Goal: Task Accomplishment & Management: Use online tool/utility

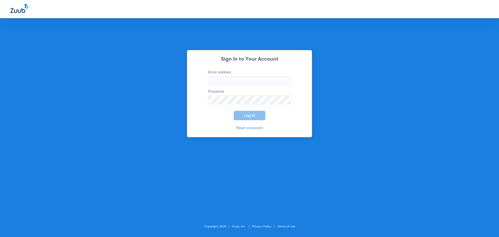
type input "[EMAIL_ADDRESS][DOMAIN_NAME]"
click at [241, 116] on button "Log In" at bounding box center [249, 115] width 32 height 9
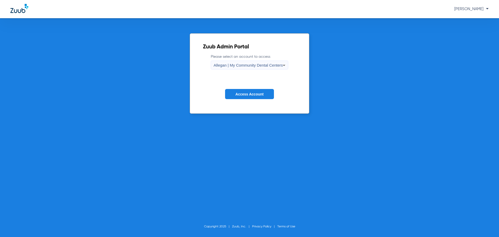
click at [258, 67] on span "Allegan | My Community Dental Centers" at bounding box center [247, 65] width 69 height 4
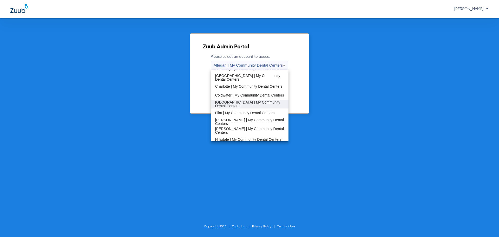
scroll to position [52, 0]
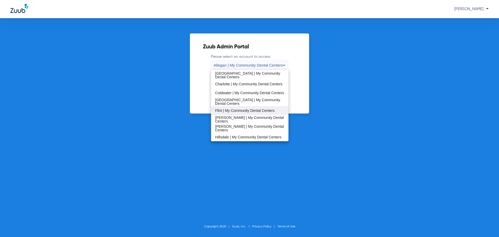
click at [239, 111] on span "Flint | My Community Dental Centers" at bounding box center [244, 111] width 59 height 4
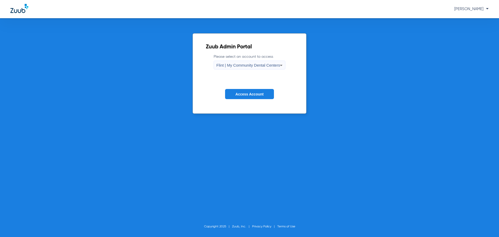
click at [244, 94] on span "Access Account" at bounding box center [249, 94] width 28 height 4
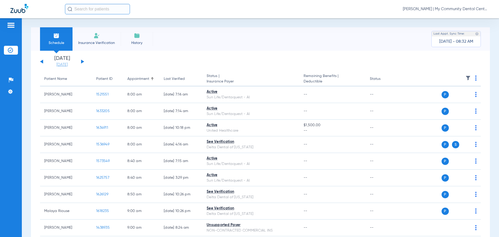
click at [60, 66] on link "[DATE]" at bounding box center [61, 64] width 31 height 5
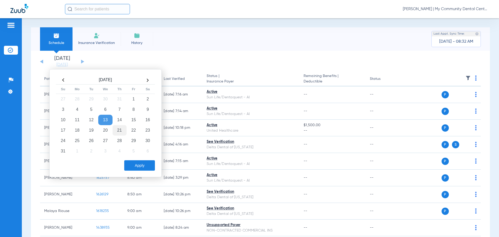
click at [120, 130] on td "21" at bounding box center [119, 130] width 14 height 10
click at [140, 165] on button "Apply" at bounding box center [139, 165] width 31 height 10
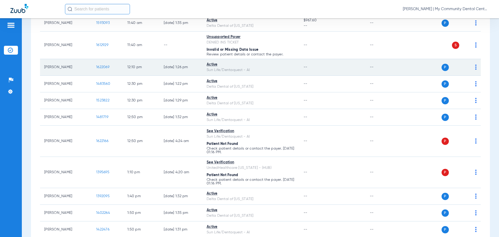
scroll to position [389, 0]
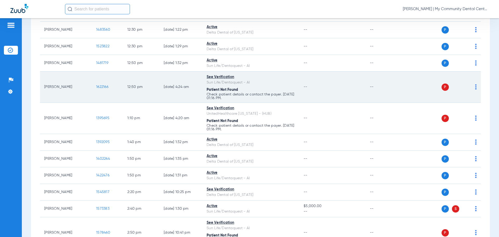
click at [471, 88] on div "P S" at bounding box center [438, 86] width 76 height 7
click at [475, 89] on img at bounding box center [476, 86] width 2 height 5
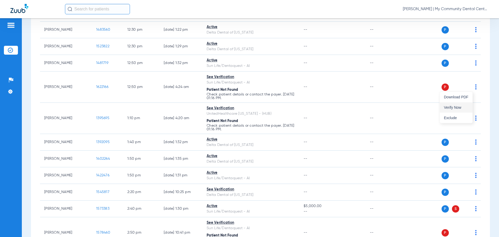
click at [462, 108] on span "Verify Now" at bounding box center [456, 107] width 24 height 4
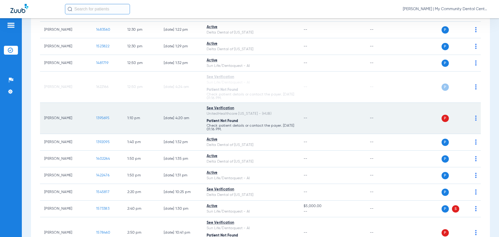
click at [475, 118] on img at bounding box center [476, 117] width 2 height 5
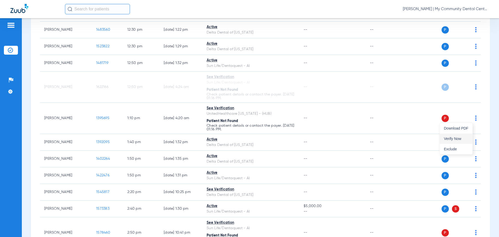
click at [459, 135] on button "Verify Now" at bounding box center [455, 138] width 33 height 10
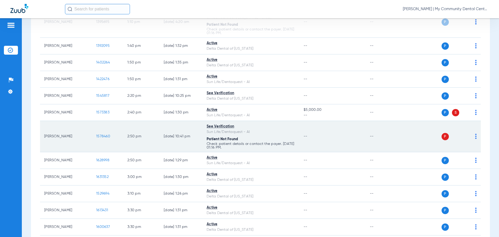
scroll to position [493, 0]
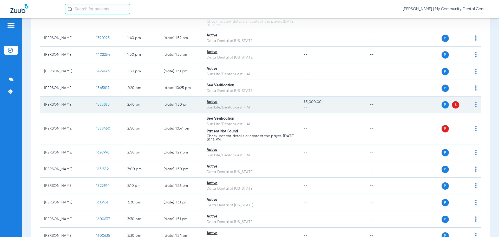
click at [475, 105] on img at bounding box center [476, 104] width 2 height 5
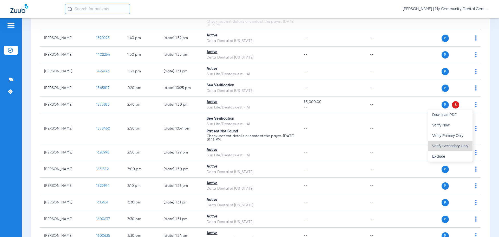
click at [461, 143] on button "Verify Secondary Only" at bounding box center [450, 145] width 44 height 10
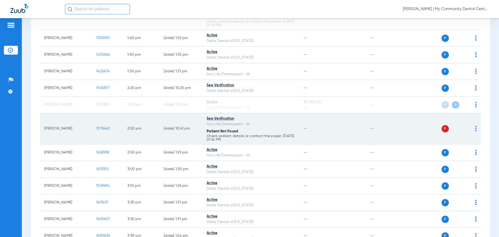
click at [475, 129] on img at bounding box center [476, 128] width 2 height 5
drag, startPoint x: 463, startPoint y: 147, endPoint x: 459, endPoint y: 140, distance: 7.9
click at [463, 147] on span "Verify Now" at bounding box center [456, 149] width 24 height 4
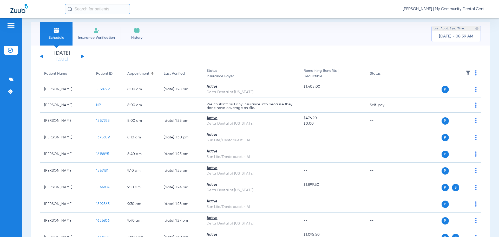
scroll to position [0, 0]
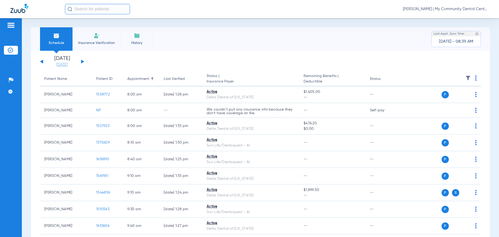
click at [65, 64] on link "[DATE]" at bounding box center [61, 64] width 31 height 5
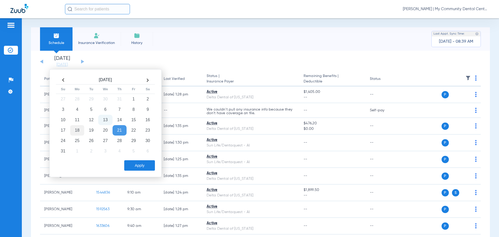
click at [76, 133] on td "18" at bounding box center [77, 130] width 14 height 10
click at [141, 166] on button "Apply" at bounding box center [139, 165] width 31 height 10
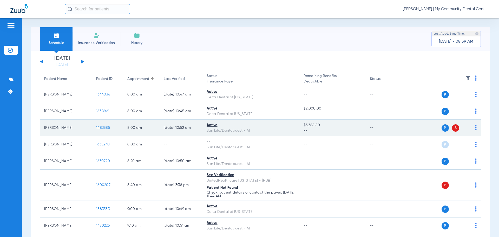
click at [473, 130] on td "P S" at bounding box center [440, 127] width 80 height 17
click at [471, 129] on div "P S" at bounding box center [438, 127] width 76 height 7
click at [475, 129] on img at bounding box center [476, 127] width 2 height 5
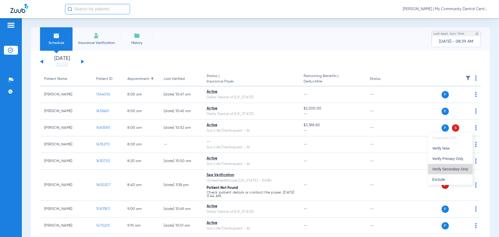
click at [465, 167] on span "Verify Secondary Only" at bounding box center [450, 169] width 36 height 4
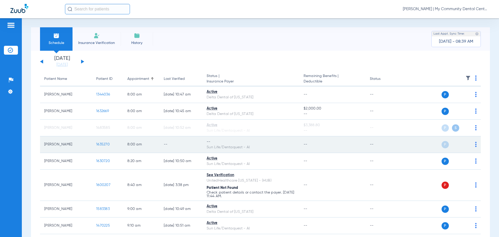
click at [475, 146] on img at bounding box center [476, 144] width 2 height 5
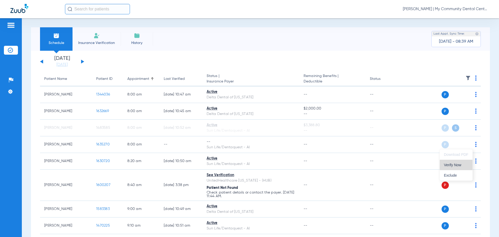
click at [466, 164] on span "Verify Now" at bounding box center [456, 165] width 24 height 4
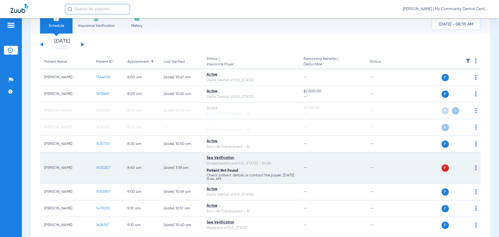
scroll to position [52, 0]
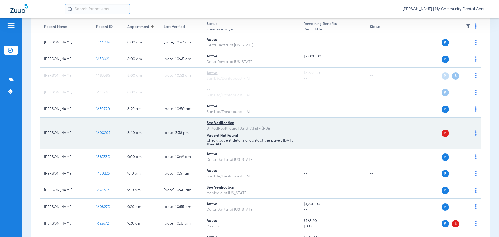
click at [475, 135] on img at bounding box center [476, 132] width 2 height 5
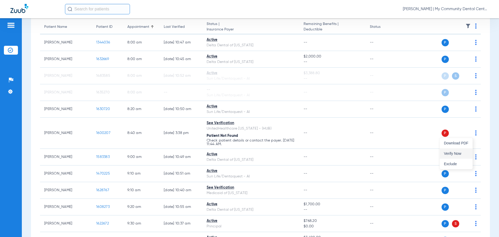
click at [467, 153] on span "Verify Now" at bounding box center [456, 153] width 24 height 4
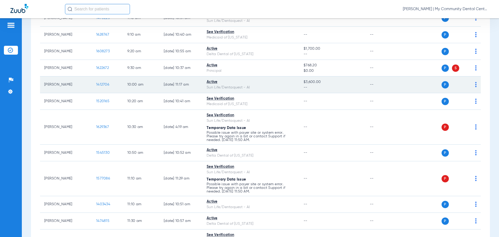
scroll to position [208, 0]
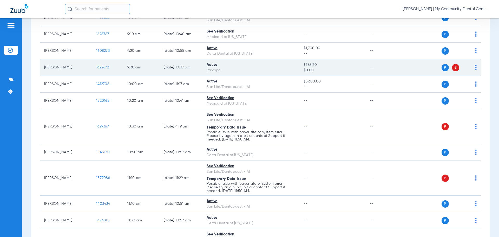
click at [475, 68] on img at bounding box center [476, 67] width 2 height 5
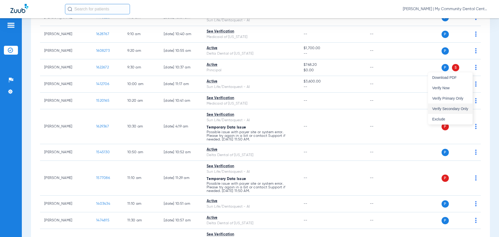
click at [466, 109] on span "Verify Secondary Only" at bounding box center [450, 109] width 36 height 4
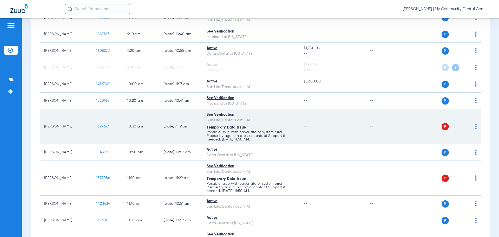
click at [475, 126] on img at bounding box center [476, 126] width 2 height 5
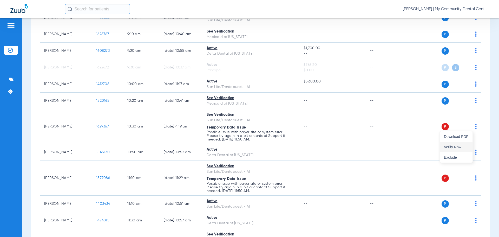
click at [462, 145] on span "Verify Now" at bounding box center [456, 147] width 24 height 4
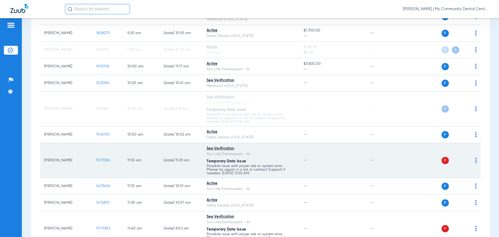
scroll to position [260, 0]
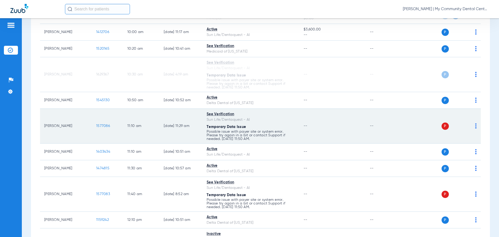
click at [475, 126] on img at bounding box center [476, 125] width 2 height 5
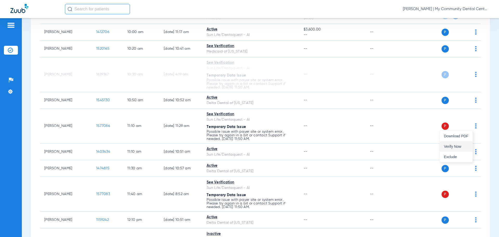
click at [466, 147] on span "Verify Now" at bounding box center [456, 146] width 24 height 4
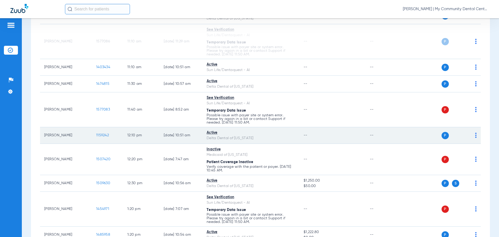
scroll to position [364, 0]
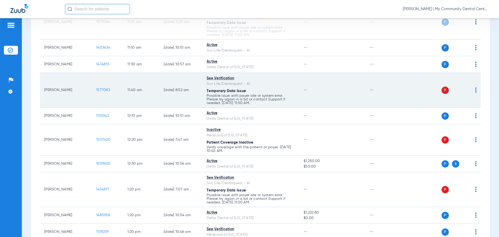
drag, startPoint x: 470, startPoint y: 91, endPoint x: 473, endPoint y: 91, distance: 2.7
click at [471, 91] on div "P S" at bounding box center [438, 89] width 76 height 7
click at [475, 92] on img at bounding box center [476, 89] width 2 height 5
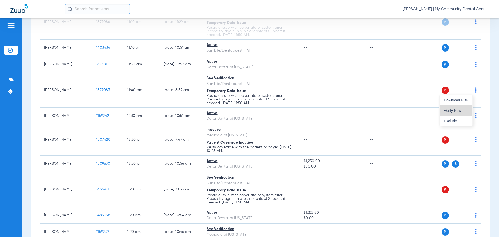
click at [456, 112] on span "Verify Now" at bounding box center [456, 111] width 24 height 4
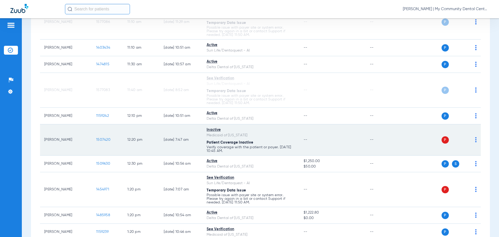
click at [472, 139] on td "P S" at bounding box center [440, 139] width 80 height 31
click at [472, 140] on td "P S" at bounding box center [440, 139] width 80 height 31
click at [475, 140] on img at bounding box center [476, 139] width 2 height 5
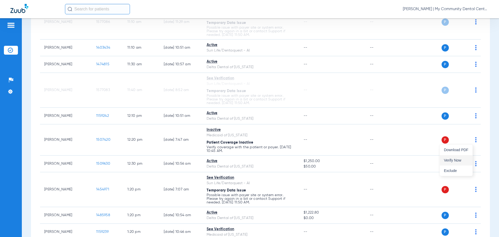
click at [468, 156] on button "Verify Now" at bounding box center [455, 160] width 33 height 10
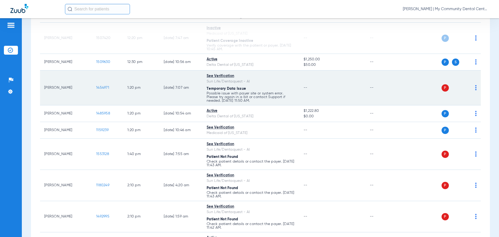
scroll to position [467, 0]
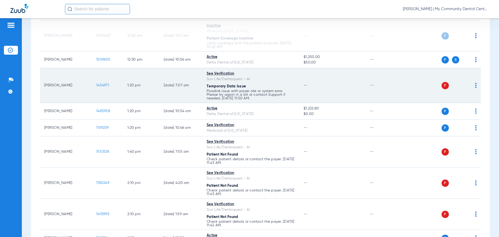
click at [475, 86] on img at bounding box center [476, 85] width 2 height 5
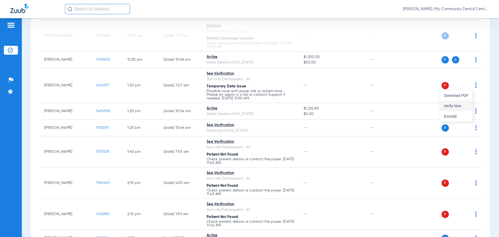
click at [459, 104] on span "Verify Now" at bounding box center [456, 106] width 24 height 4
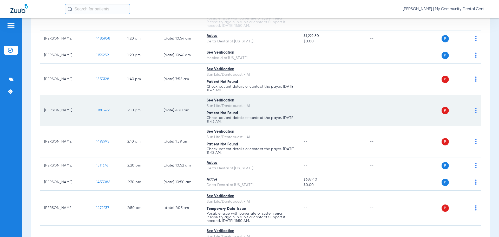
scroll to position [545, 0]
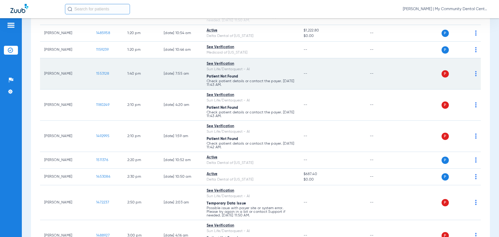
click at [475, 76] on span at bounding box center [476, 75] width 2 height 4
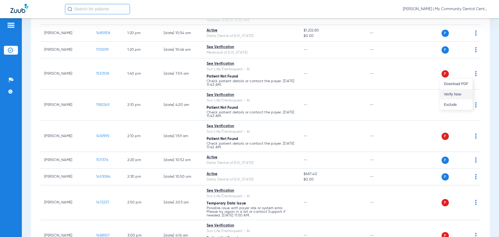
click at [459, 95] on span "Verify Now" at bounding box center [456, 94] width 24 height 4
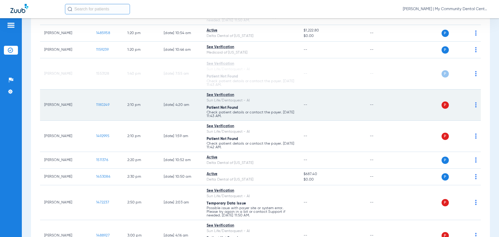
click at [475, 105] on img at bounding box center [476, 104] width 2 height 5
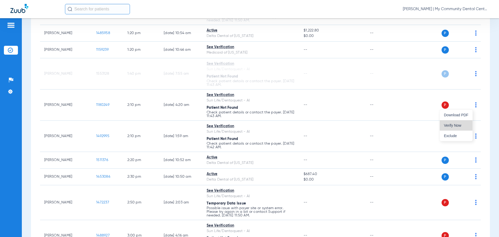
click at [460, 122] on button "Verify Now" at bounding box center [455, 125] width 33 height 10
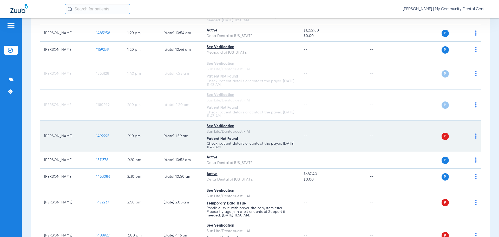
click at [472, 137] on td "P S" at bounding box center [440, 135] width 80 height 31
click at [475, 137] on img at bounding box center [476, 135] width 2 height 5
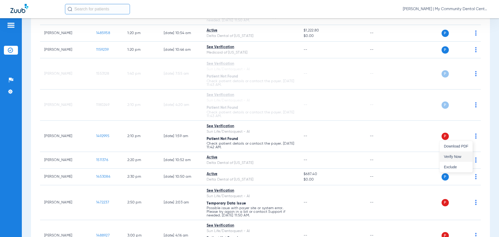
click at [458, 154] on button "Verify Now" at bounding box center [455, 156] width 33 height 10
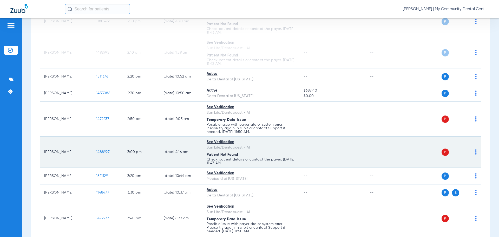
scroll to position [649, 0]
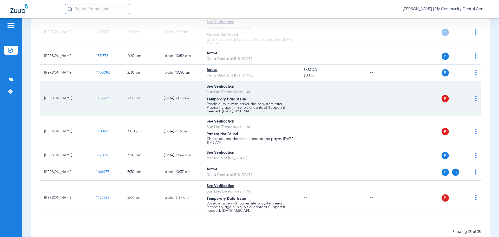
click at [475, 98] on img at bounding box center [476, 98] width 2 height 5
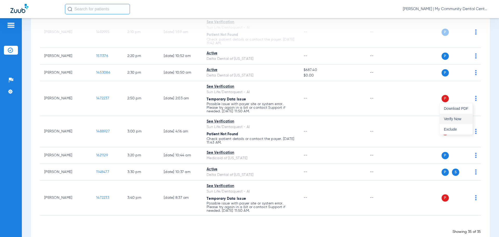
click at [462, 117] on button "Verify Now" at bounding box center [455, 118] width 33 height 10
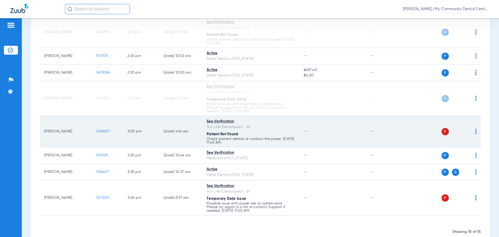
click at [475, 131] on img at bounding box center [476, 131] width 2 height 5
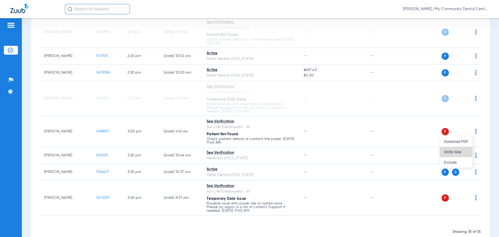
click at [460, 153] on span "Verify Now" at bounding box center [456, 152] width 24 height 4
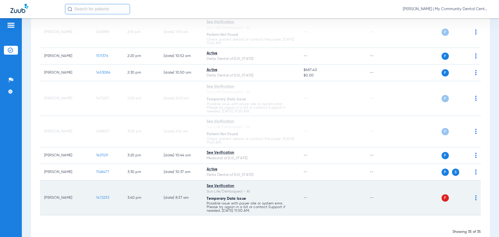
click at [475, 198] on img at bounding box center [476, 197] width 2 height 5
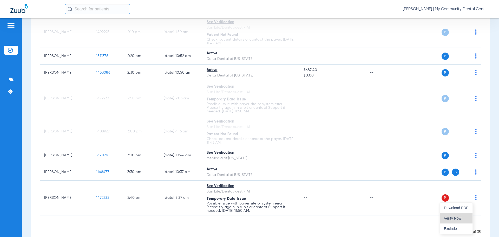
click at [450, 217] on span "Verify Now" at bounding box center [456, 218] width 24 height 4
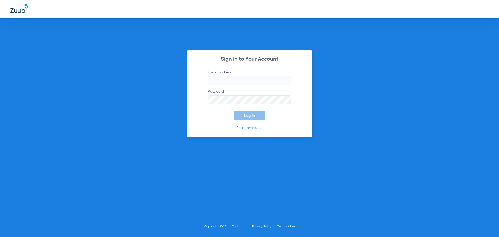
type input "[EMAIL_ADDRESS][DOMAIN_NAME]"
drag, startPoint x: 241, startPoint y: 114, endPoint x: 232, endPoint y: 71, distance: 43.3
click at [241, 114] on button "Log In" at bounding box center [249, 115] width 32 height 9
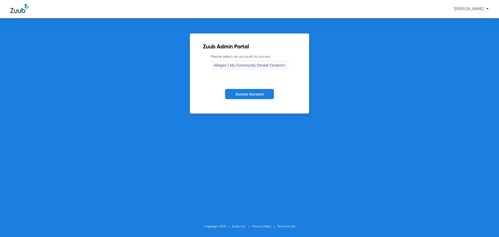
click at [220, 65] on span "Allegan | My Community Dental Centers" at bounding box center [247, 65] width 69 height 4
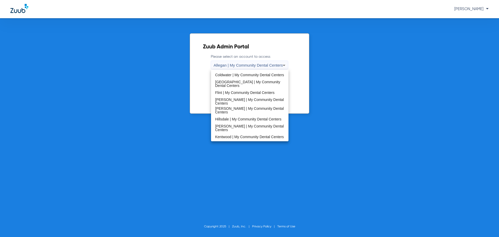
scroll to position [78, 0]
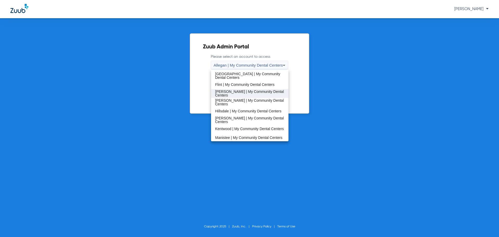
click at [236, 90] on span "[PERSON_NAME] | My Community Dental Centers" at bounding box center [249, 93] width 69 height 7
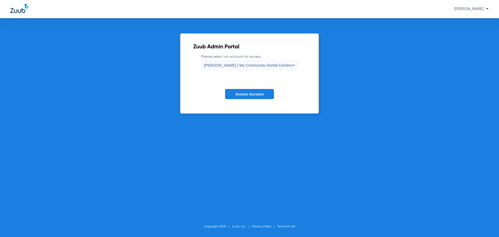
click at [239, 90] on button "Access Account" at bounding box center [249, 94] width 49 height 10
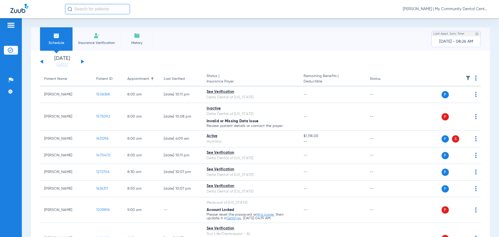
click at [59, 65] on link "[DATE]" at bounding box center [61, 64] width 31 height 5
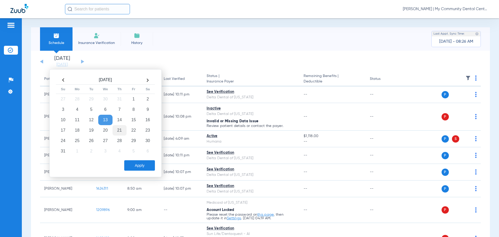
click at [119, 129] on td "21" at bounding box center [119, 130] width 14 height 10
click at [132, 164] on button "Apply" at bounding box center [139, 165] width 31 height 10
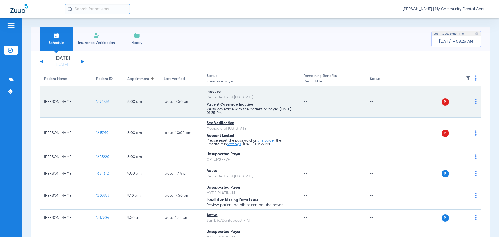
click at [475, 99] on img at bounding box center [476, 101] width 2 height 5
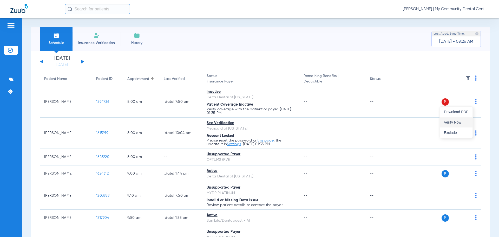
click at [460, 122] on span "Verify Now" at bounding box center [456, 122] width 24 height 4
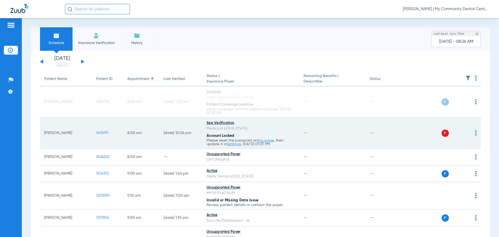
click at [475, 135] on span at bounding box center [476, 134] width 2 height 4
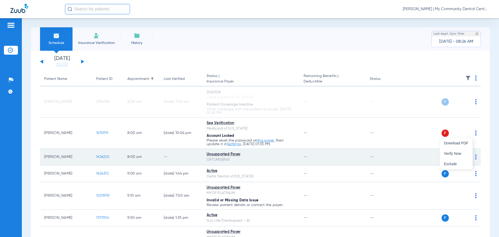
click at [460, 152] on span "Verify Now" at bounding box center [456, 153] width 24 height 4
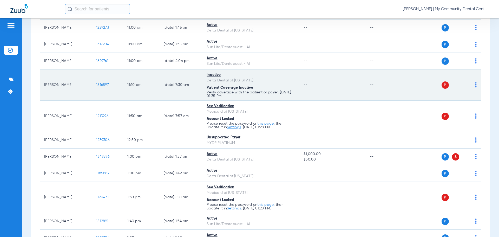
scroll to position [260, 0]
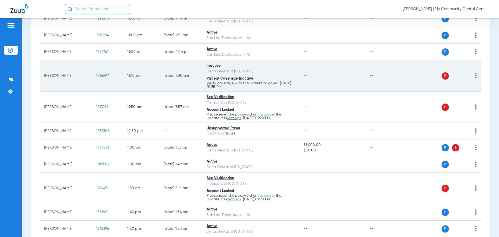
click at [475, 76] on img at bounding box center [476, 75] width 2 height 5
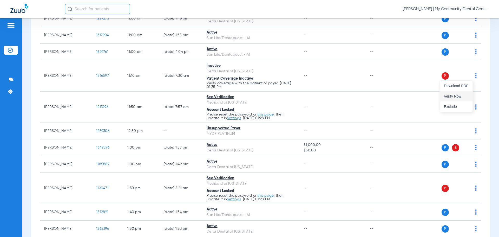
click at [460, 98] on button "Verify Now" at bounding box center [455, 96] width 33 height 10
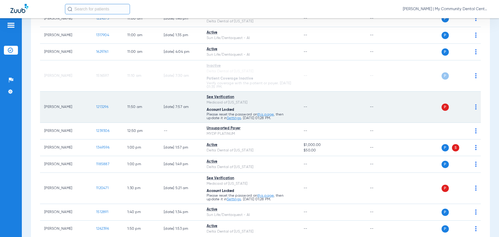
click at [475, 108] on img at bounding box center [476, 106] width 2 height 5
click at [471, 108] on div at bounding box center [249, 118] width 499 height 237
click at [475, 109] on img at bounding box center [476, 106] width 2 height 5
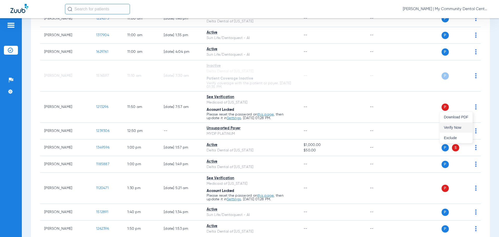
click at [460, 129] on span "Verify Now" at bounding box center [456, 127] width 24 height 4
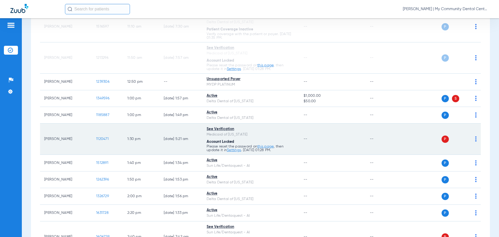
scroll to position [338, 0]
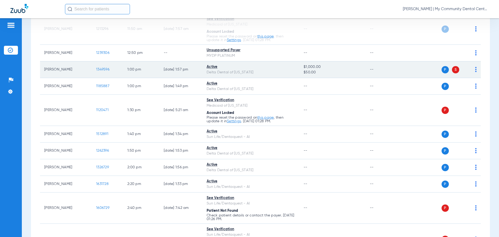
click at [475, 71] on img at bounding box center [476, 69] width 2 height 5
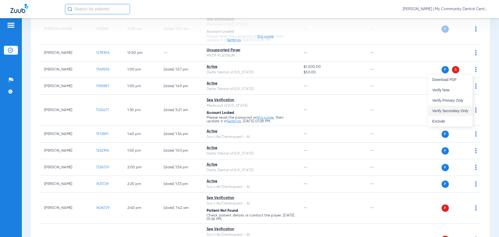
click at [468, 110] on button "Verify Secondary Only" at bounding box center [450, 110] width 44 height 10
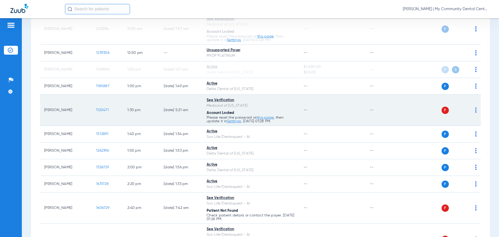
click at [475, 109] on img at bounding box center [476, 109] width 2 height 5
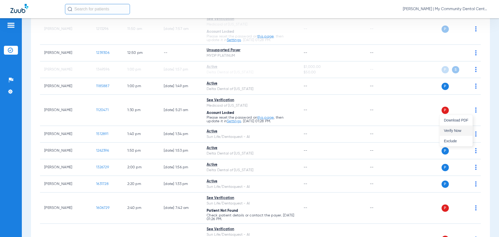
click at [464, 132] on button "Verify Now" at bounding box center [455, 130] width 33 height 10
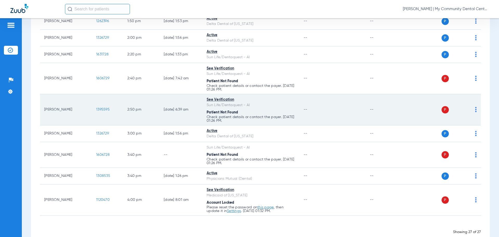
scroll to position [467, 0]
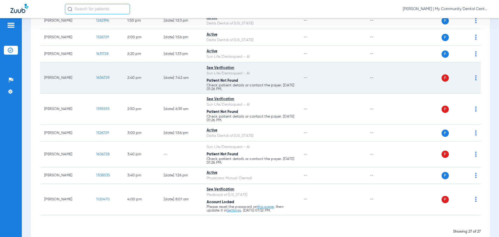
click at [472, 77] on td "P S" at bounding box center [440, 77] width 80 height 31
click at [475, 78] on img at bounding box center [476, 77] width 2 height 5
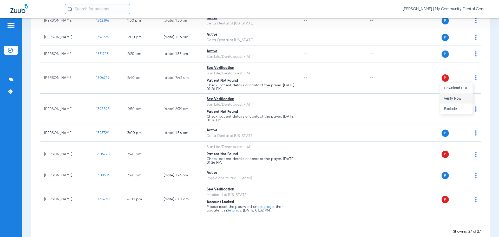
click at [460, 96] on span "Verify Now" at bounding box center [456, 98] width 24 height 4
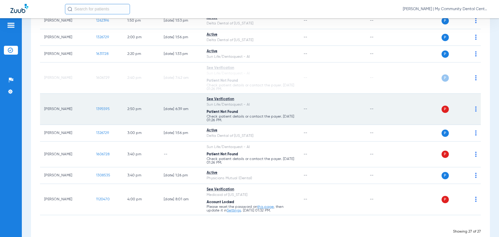
click at [471, 108] on div "P S" at bounding box center [438, 108] width 76 height 7
click at [475, 109] on img at bounding box center [476, 108] width 2 height 5
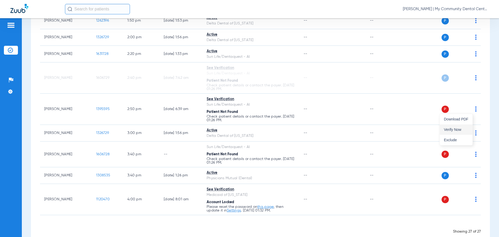
click at [462, 131] on span "Verify Now" at bounding box center [456, 129] width 24 height 4
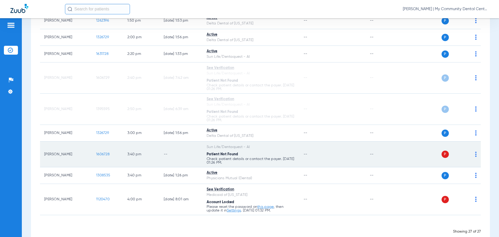
click at [475, 154] on img at bounding box center [476, 153] width 2 height 5
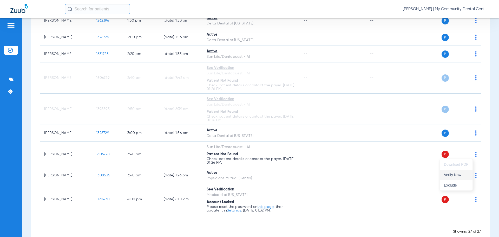
click at [456, 174] on span "Verify Now" at bounding box center [456, 175] width 24 height 4
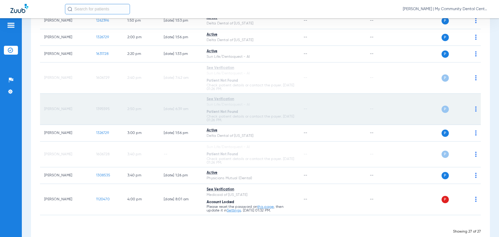
scroll to position [479, 0]
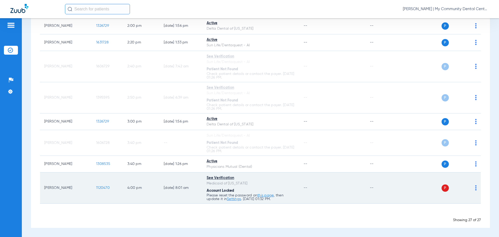
click at [475, 190] on img at bounding box center [476, 187] width 2 height 5
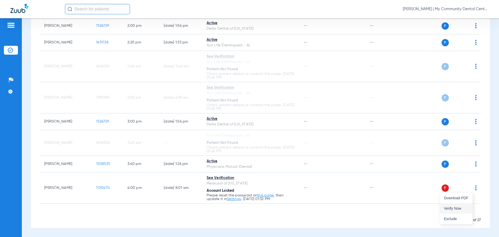
click at [462, 205] on button "Verify Now" at bounding box center [455, 208] width 33 height 10
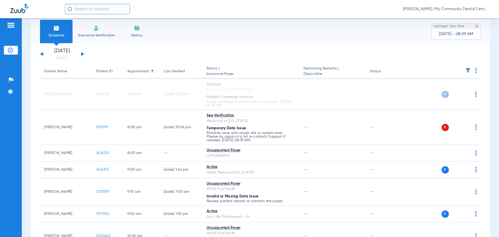
scroll to position [0, 0]
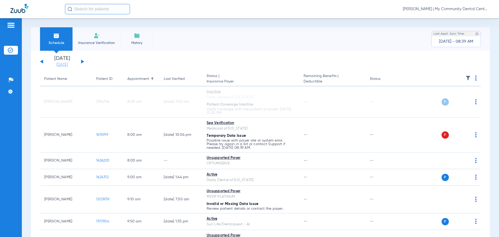
click at [64, 64] on link "[DATE]" at bounding box center [61, 64] width 31 height 5
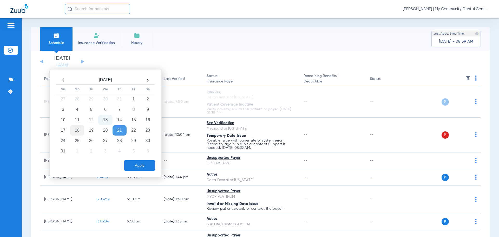
click at [81, 130] on td "18" at bounding box center [77, 130] width 14 height 10
click at [135, 168] on button "Apply" at bounding box center [139, 165] width 31 height 10
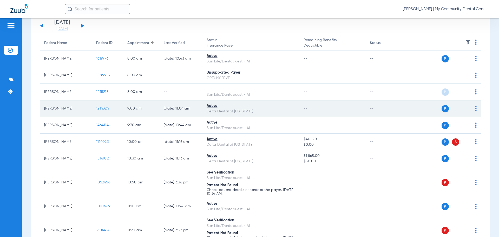
scroll to position [52, 0]
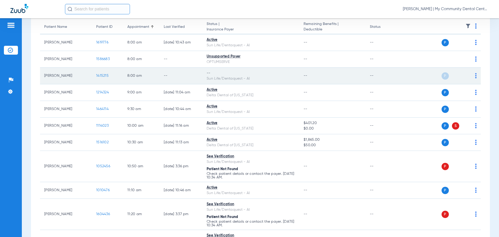
click at [475, 76] on img at bounding box center [476, 75] width 2 height 5
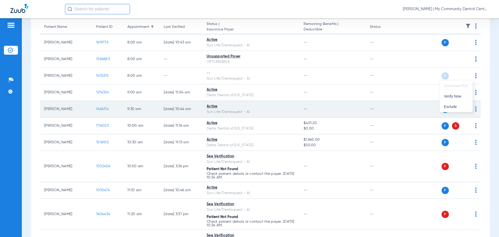
drag, startPoint x: 455, startPoint y: 92, endPoint x: 225, endPoint y: 106, distance: 230.2
click at [455, 92] on button "Verify Now" at bounding box center [455, 96] width 33 height 10
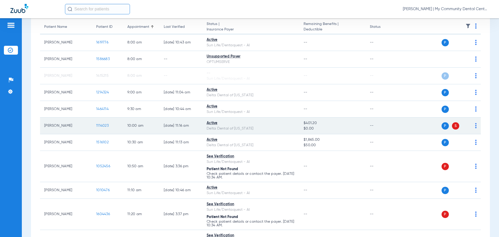
click at [470, 125] on div "P S" at bounding box center [438, 125] width 76 height 7
click at [475, 125] on img at bounding box center [476, 125] width 2 height 5
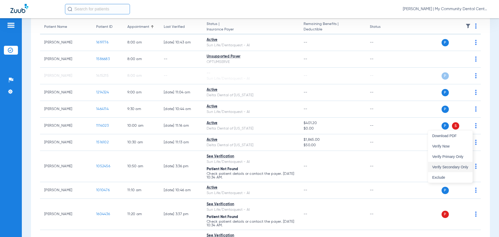
click at [458, 163] on button "Verify Secondary Only" at bounding box center [450, 167] width 44 height 10
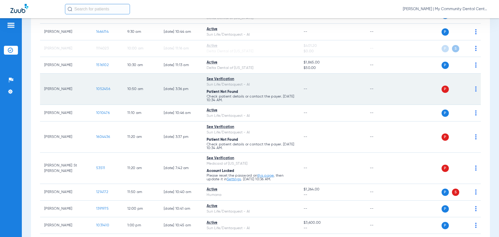
scroll to position [130, 0]
click at [475, 87] on img at bounding box center [476, 87] width 2 height 5
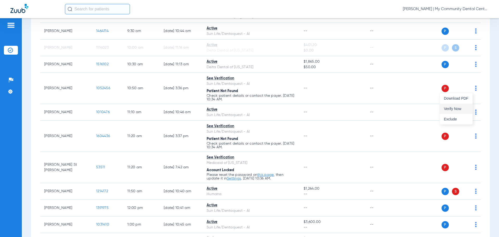
click at [464, 109] on span "Verify Now" at bounding box center [456, 109] width 24 height 4
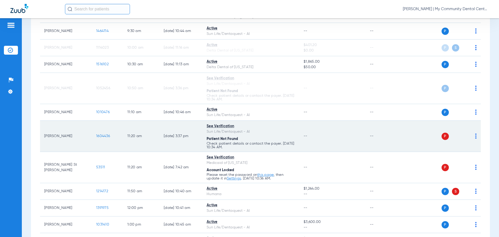
click at [475, 138] on img at bounding box center [476, 135] width 2 height 5
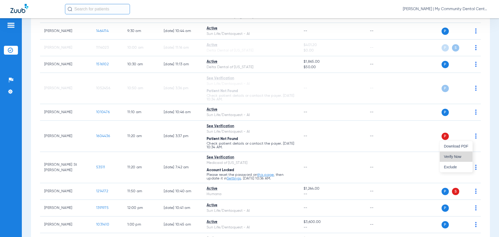
click at [465, 158] on span "Verify Now" at bounding box center [456, 157] width 24 height 4
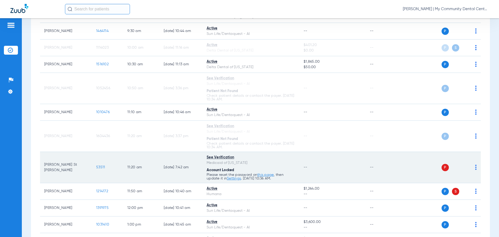
click at [475, 168] on img at bounding box center [476, 166] width 2 height 5
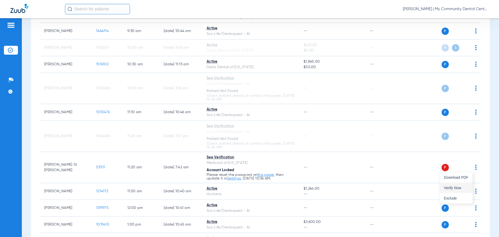
click at [460, 185] on button "Verify Now" at bounding box center [455, 187] width 33 height 10
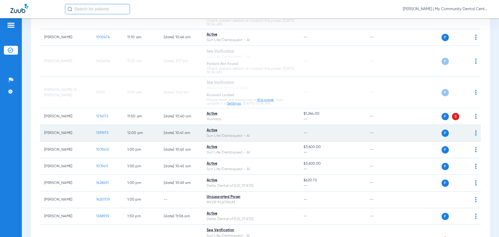
scroll to position [208, 0]
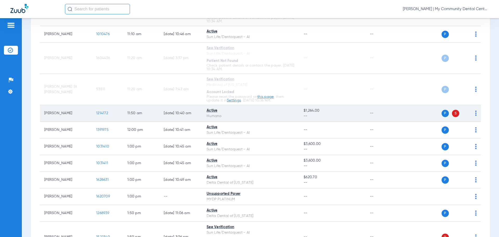
click at [475, 113] on img at bounding box center [476, 112] width 2 height 5
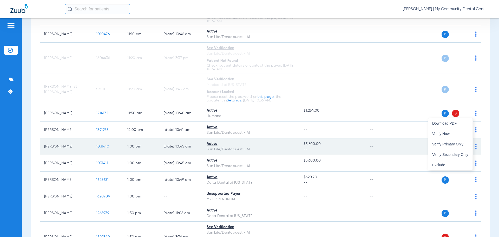
click at [463, 153] on span "Verify Secondary Only" at bounding box center [450, 154] width 36 height 4
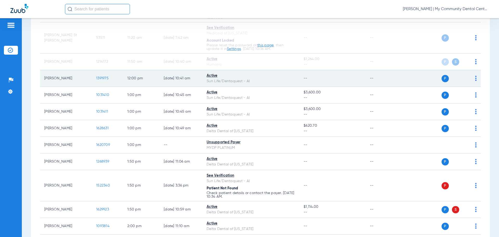
scroll to position [286, 0]
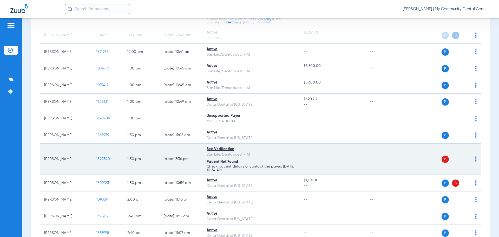
click at [475, 160] on img at bounding box center [476, 158] width 2 height 5
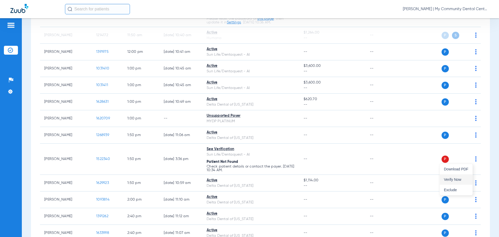
click at [461, 177] on span "Verify Now" at bounding box center [456, 179] width 24 height 4
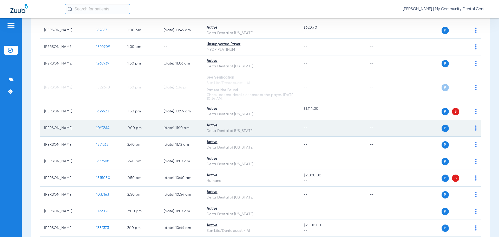
scroll to position [364, 0]
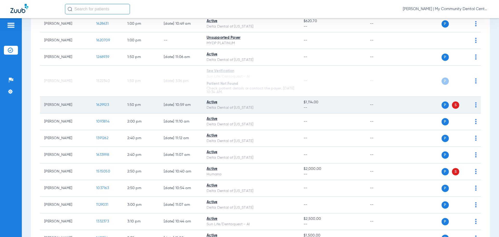
click at [475, 106] on img at bounding box center [476, 104] width 2 height 5
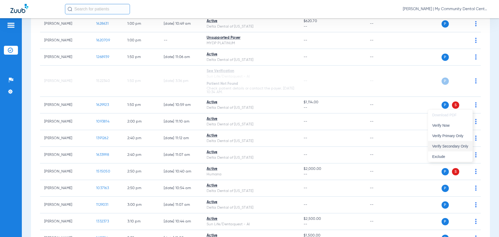
click at [461, 144] on span "Verify Secondary Only" at bounding box center [450, 146] width 36 height 4
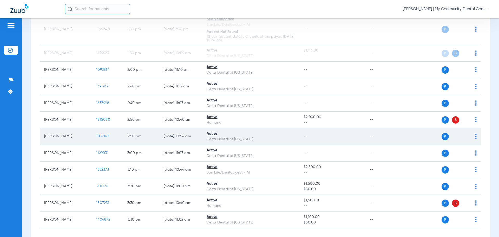
scroll to position [415, 0]
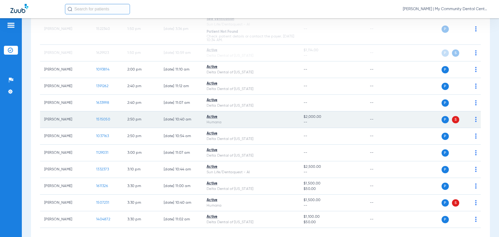
click at [475, 119] on img at bounding box center [476, 119] width 2 height 5
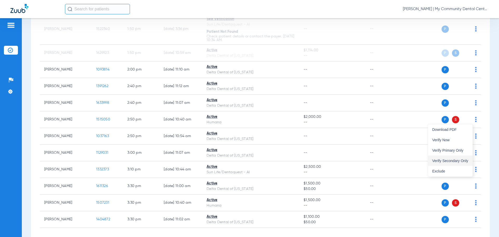
click at [462, 160] on span "Verify Secondary Only" at bounding box center [450, 161] width 36 height 4
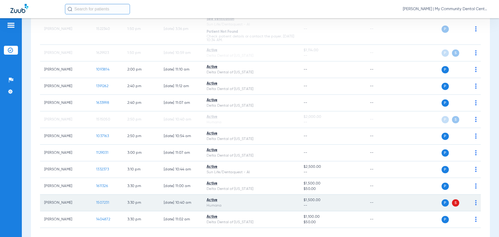
click at [475, 203] on img at bounding box center [476, 202] width 2 height 5
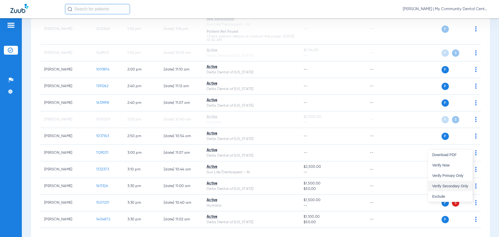
click at [452, 185] on span "Verify Secondary Only" at bounding box center [450, 186] width 36 height 4
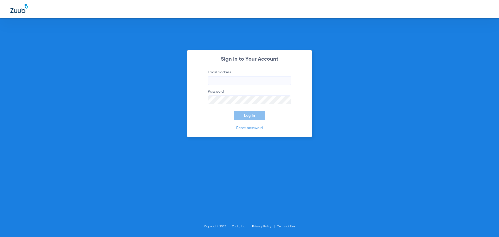
type input "[EMAIL_ADDRESS][DOMAIN_NAME]"
click at [248, 117] on span "Log In" at bounding box center [249, 115] width 11 height 4
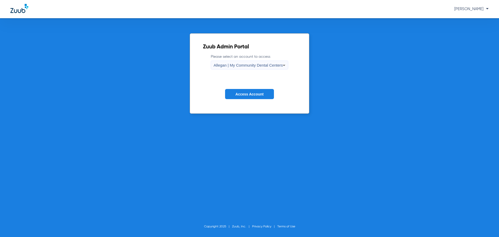
click at [231, 66] on span "Allegan | My Community Dental Centers" at bounding box center [247, 65] width 69 height 4
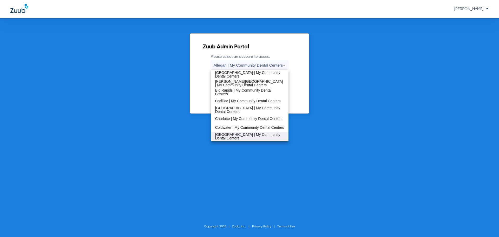
scroll to position [52, 0]
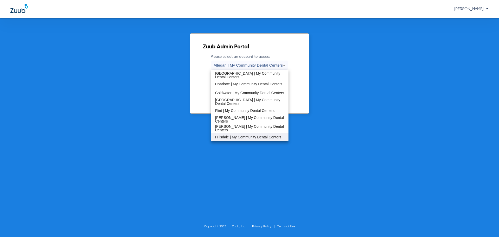
click at [240, 137] on span "Hillsdale | My Community Dental Centers" at bounding box center [248, 137] width 66 height 4
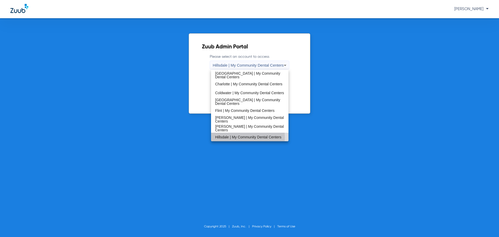
scroll to position [0, 0]
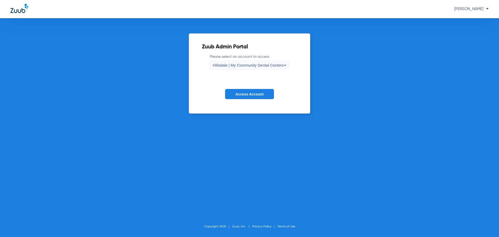
click at [244, 95] on span "Access Account" at bounding box center [249, 94] width 28 height 4
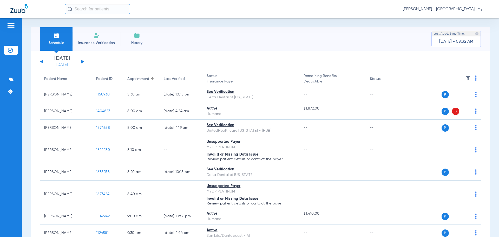
click at [62, 64] on link "[DATE]" at bounding box center [61, 64] width 31 height 5
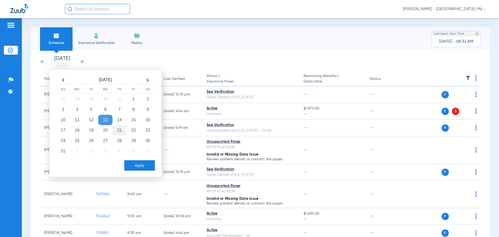
click at [119, 129] on td "21" at bounding box center [119, 130] width 14 height 10
click at [139, 167] on button "Apply" at bounding box center [139, 165] width 31 height 10
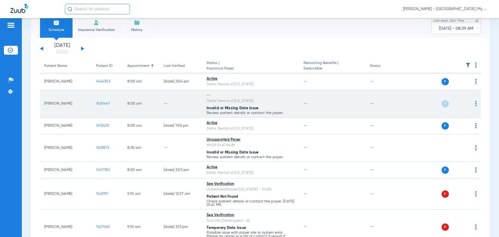
scroll to position [26, 0]
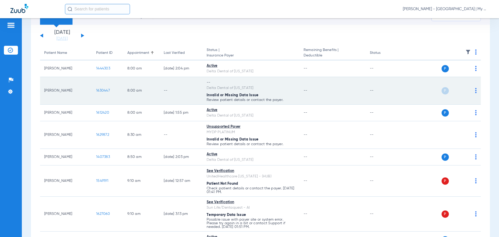
click at [475, 89] on img at bounding box center [476, 90] width 2 height 5
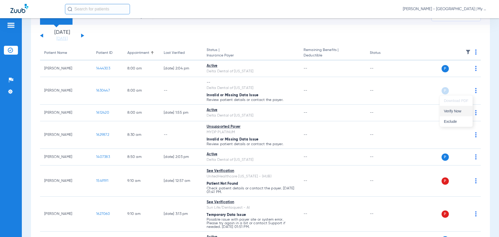
click at [464, 112] on span "Verify Now" at bounding box center [456, 111] width 24 height 4
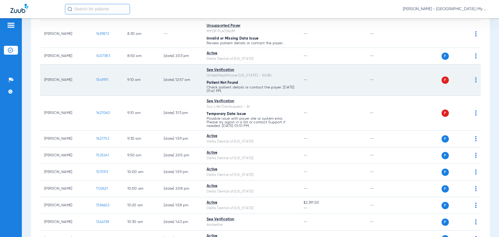
scroll to position [130, 0]
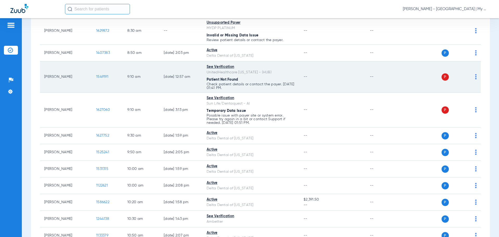
click at [475, 79] on img at bounding box center [476, 76] width 2 height 5
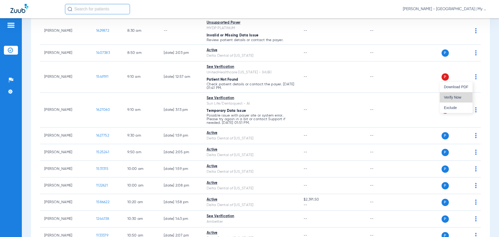
click at [465, 94] on button "Verify Now" at bounding box center [455, 97] width 33 height 10
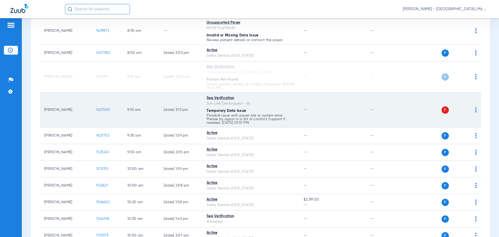
click at [475, 109] on img at bounding box center [476, 109] width 2 height 5
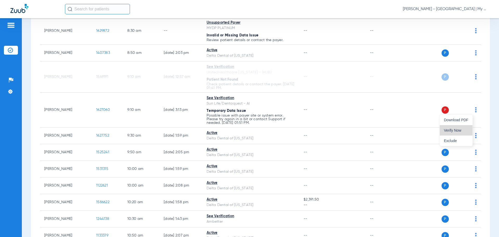
click at [462, 131] on span "Verify Now" at bounding box center [456, 130] width 24 height 4
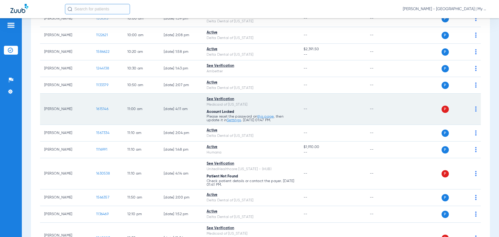
scroll to position [312, 0]
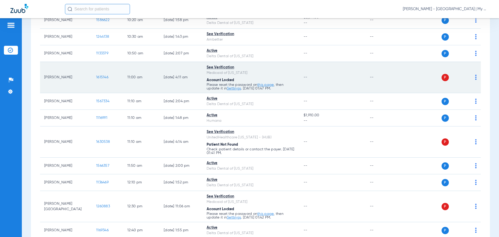
click at [475, 77] on img at bounding box center [476, 77] width 2 height 5
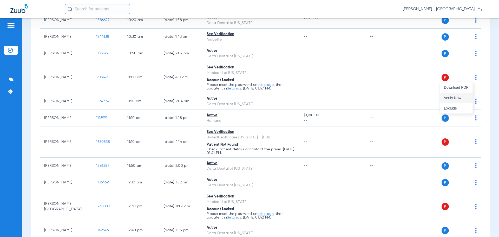
click at [461, 95] on button "Verify Now" at bounding box center [455, 97] width 33 height 10
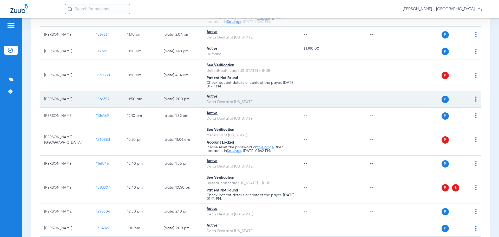
scroll to position [389, 0]
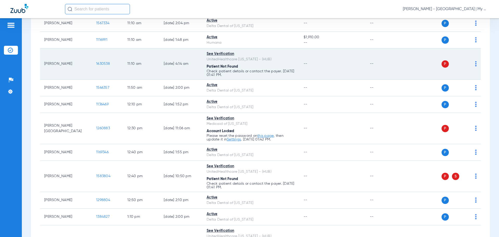
click at [475, 66] on img at bounding box center [476, 63] width 2 height 5
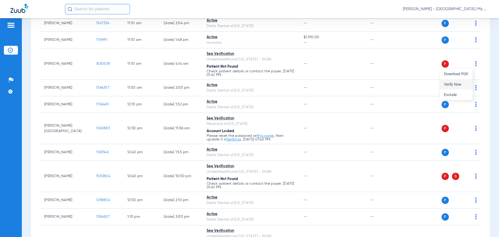
click at [464, 84] on span "Verify Now" at bounding box center [456, 84] width 24 height 4
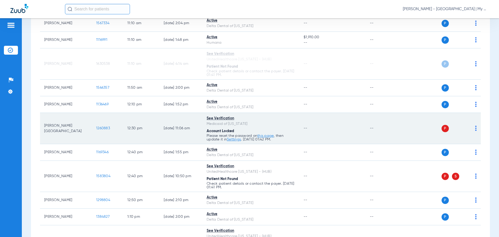
click at [475, 129] on img at bounding box center [476, 127] width 2 height 5
drag, startPoint x: 459, startPoint y: 147, endPoint x: 456, endPoint y: 140, distance: 7.4
click at [459, 148] on span "Verify Now" at bounding box center [456, 149] width 24 height 4
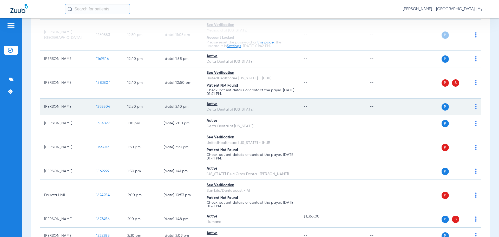
scroll to position [493, 0]
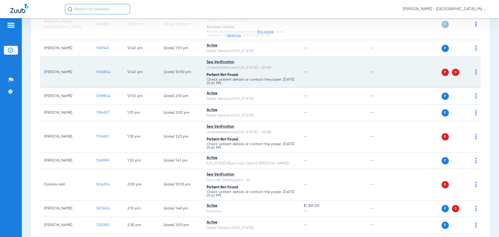
click at [475, 72] on img at bounding box center [476, 71] width 2 height 5
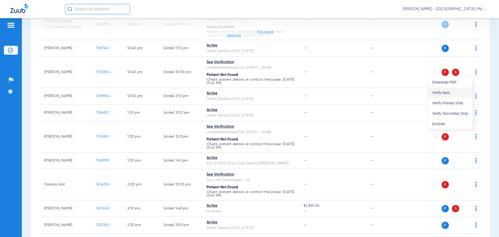
click at [468, 90] on button "Verify Now" at bounding box center [450, 92] width 44 height 10
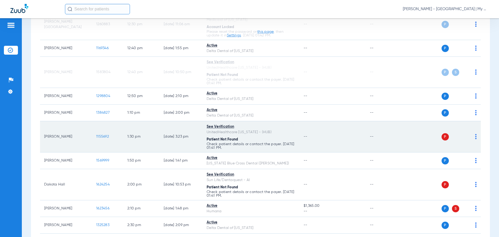
click at [475, 137] on img at bounding box center [476, 136] width 2 height 5
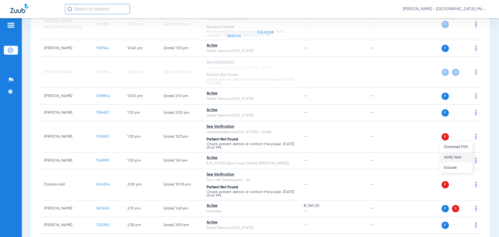
click at [464, 156] on span "Verify Now" at bounding box center [456, 157] width 24 height 4
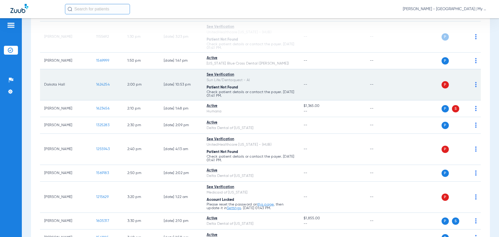
scroll to position [597, 0]
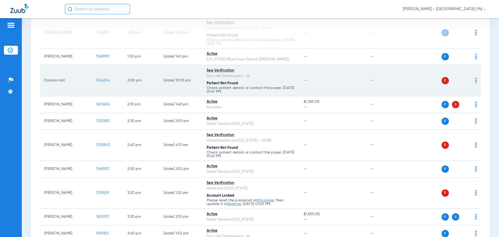
click at [475, 81] on img at bounding box center [476, 80] width 2 height 5
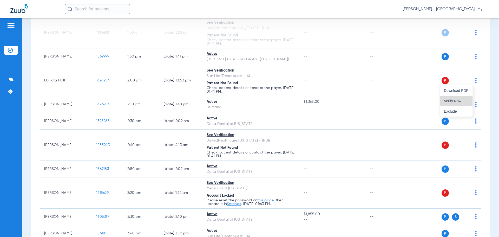
click at [462, 98] on button "Verify Now" at bounding box center [455, 101] width 33 height 10
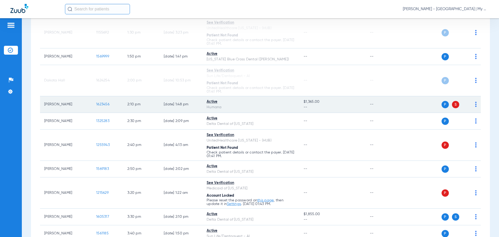
click at [475, 106] on img at bounding box center [476, 104] width 2 height 5
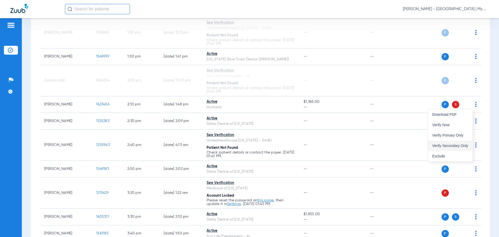
click at [460, 144] on span "Verify Secondary Only" at bounding box center [450, 146] width 36 height 4
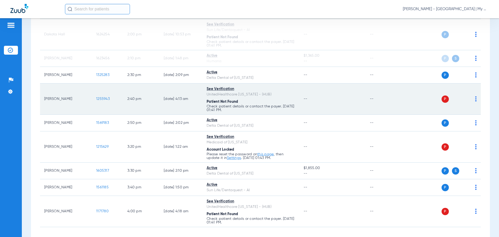
scroll to position [667, 0]
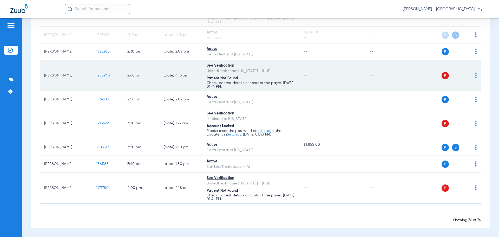
click at [475, 77] on img at bounding box center [476, 75] width 2 height 5
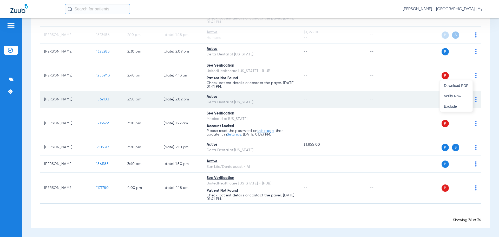
drag, startPoint x: 462, startPoint y: 95, endPoint x: 468, endPoint y: 103, distance: 9.6
click at [462, 95] on span "Verify Now" at bounding box center [456, 96] width 24 height 4
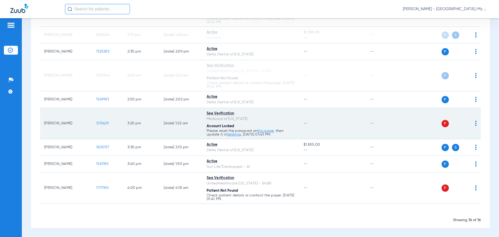
click at [475, 123] on img at bounding box center [476, 122] width 2 height 5
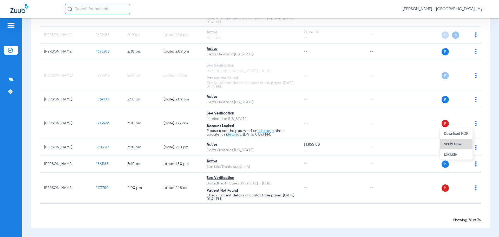
click at [454, 144] on span "Verify Now" at bounding box center [456, 144] width 24 height 4
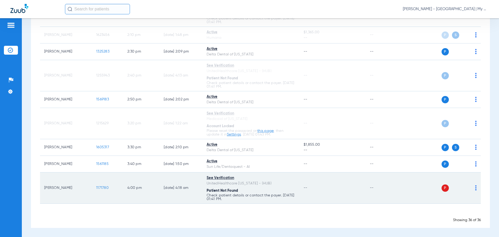
click at [475, 187] on img at bounding box center [476, 187] width 2 height 5
click at [446, 206] on span "Verify Now" at bounding box center [456, 208] width 24 height 4
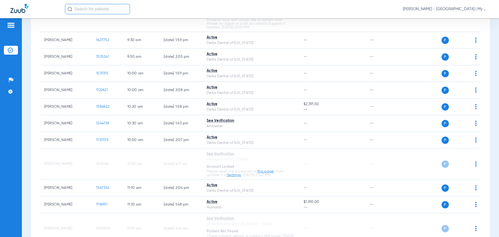
scroll to position [17, 0]
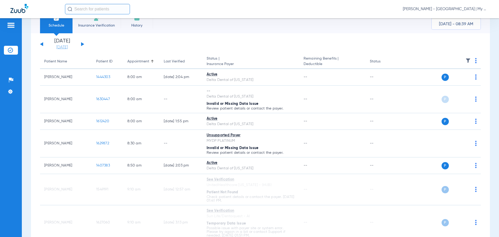
click at [65, 45] on link "[DATE]" at bounding box center [61, 47] width 31 height 5
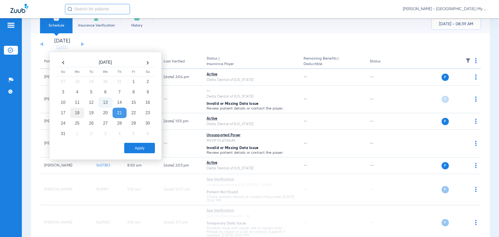
click at [80, 111] on td "18" at bounding box center [77, 113] width 14 height 10
click at [141, 145] on button "Apply" at bounding box center [139, 148] width 31 height 10
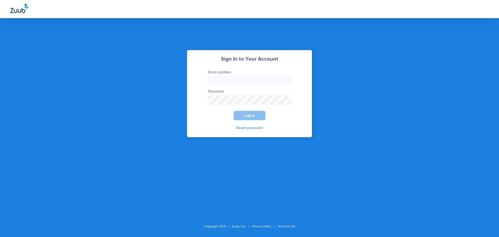
type input "[EMAIL_ADDRESS][DOMAIN_NAME]"
click at [246, 116] on span "Log In" at bounding box center [249, 115] width 11 height 4
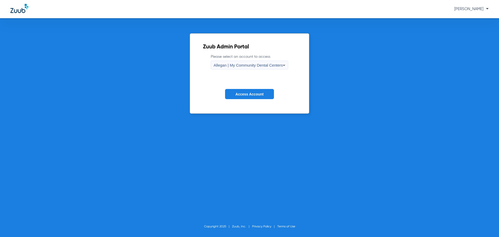
click at [230, 65] on span "Allegan | My Community Dental Centers" at bounding box center [247, 65] width 69 height 4
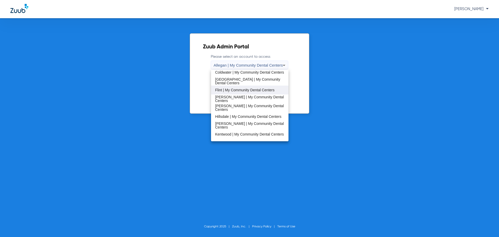
scroll to position [78, 0]
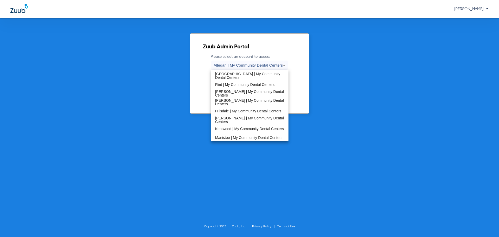
click at [234, 102] on span "[PERSON_NAME] | My Community Dental Centers" at bounding box center [249, 101] width 69 height 7
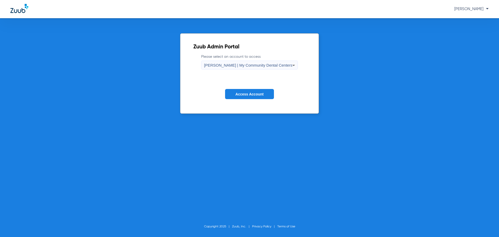
click at [237, 97] on button "Access Account" at bounding box center [249, 94] width 49 height 10
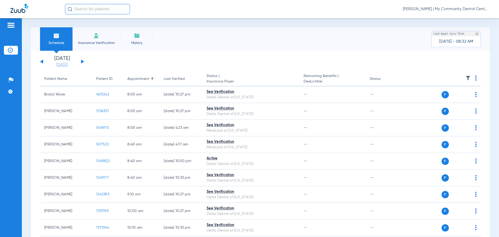
click at [62, 65] on link "[DATE]" at bounding box center [61, 64] width 31 height 5
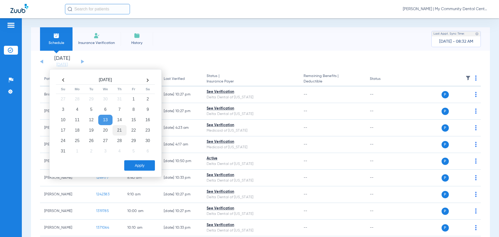
click at [122, 131] on td "21" at bounding box center [119, 130] width 14 height 10
click at [143, 169] on button "Apply" at bounding box center [139, 165] width 31 height 10
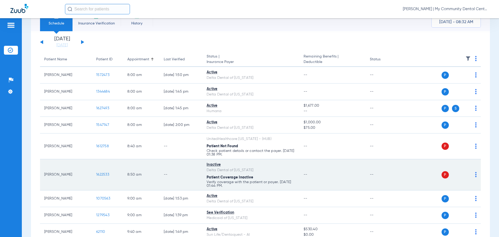
scroll to position [104, 0]
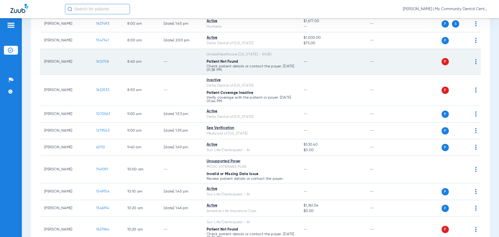
click at [471, 63] on div "P S" at bounding box center [438, 61] width 76 height 7
click at [475, 64] on span at bounding box center [476, 63] width 2 height 4
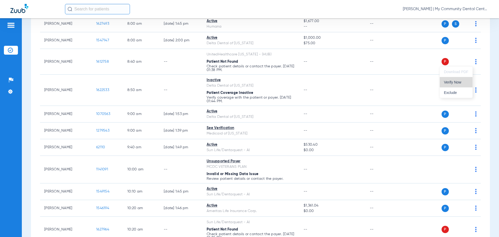
click at [468, 85] on button "Verify Now" at bounding box center [455, 82] width 33 height 10
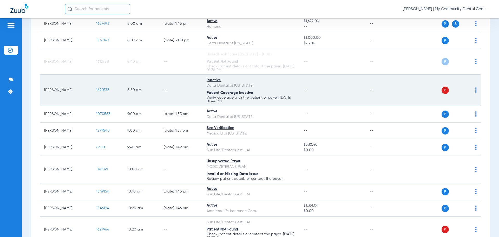
click at [475, 89] on img at bounding box center [476, 89] width 2 height 5
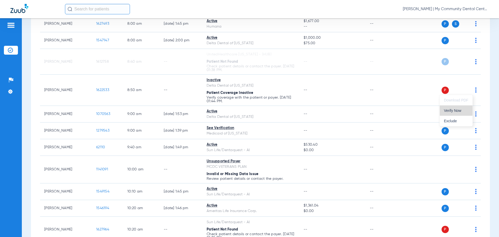
click at [465, 110] on span "Verify Now" at bounding box center [456, 111] width 24 height 4
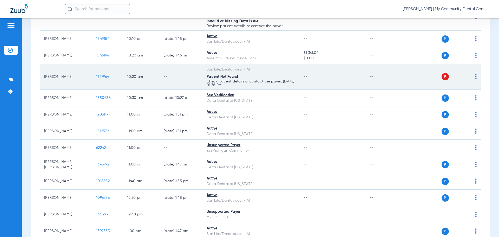
scroll to position [260, 0]
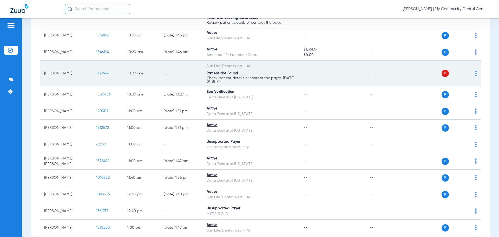
click at [475, 71] on img at bounding box center [476, 73] width 2 height 5
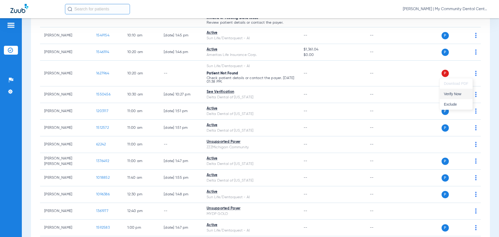
click at [463, 92] on span "Verify Now" at bounding box center [456, 94] width 24 height 4
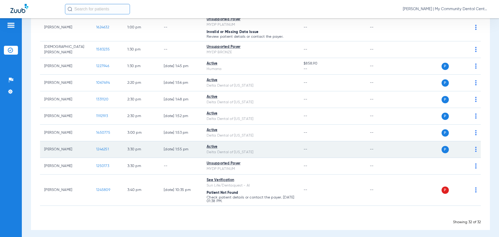
scroll to position [484, 0]
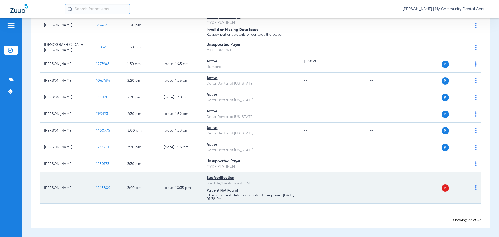
click at [475, 188] on img at bounding box center [476, 187] width 2 height 5
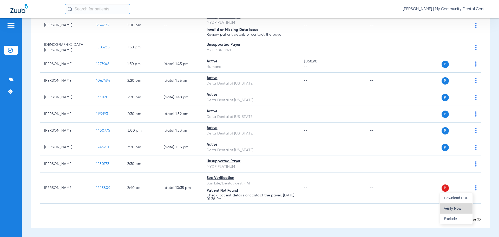
click at [462, 206] on button "Verify Now" at bounding box center [455, 208] width 33 height 10
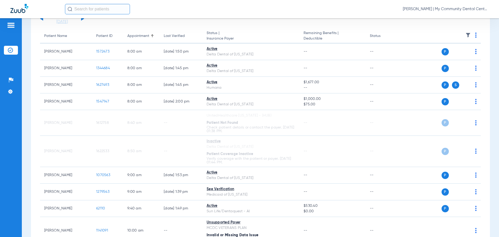
scroll to position [0, 0]
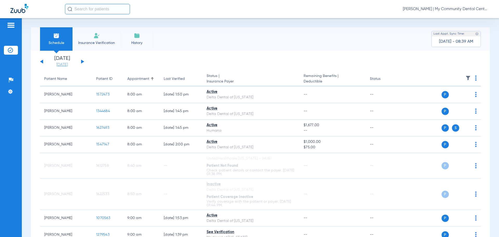
drag, startPoint x: 61, startPoint y: 62, endPoint x: 62, endPoint y: 66, distance: 4.5
click at [61, 62] on link "[DATE]" at bounding box center [61, 64] width 31 height 5
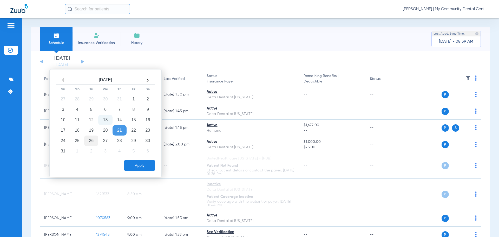
click at [76, 129] on td "18" at bounding box center [77, 130] width 14 height 10
click at [132, 165] on button "Apply" at bounding box center [139, 165] width 31 height 10
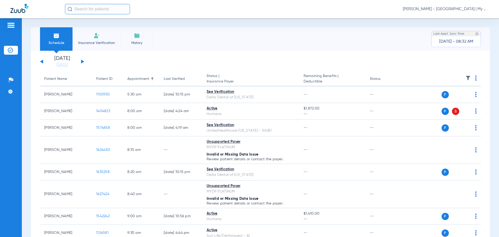
click at [443, 9] on span "[PERSON_NAME] - [GEOGRAPHIC_DATA] | My Community Dental Centers" at bounding box center [445, 8] width 86 height 5
click at [454, 21] on button "Account Selection" at bounding box center [468, 18] width 37 height 10
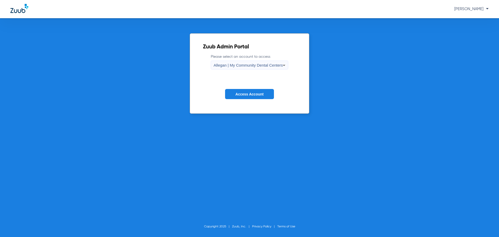
click at [226, 67] on span "Allegan | My Community Dental Centers" at bounding box center [247, 65] width 69 height 4
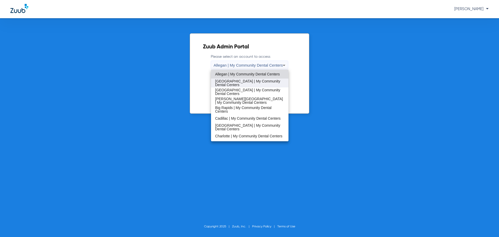
click at [238, 84] on span "[GEOGRAPHIC_DATA] | My Community Dental Centers" at bounding box center [249, 82] width 69 height 7
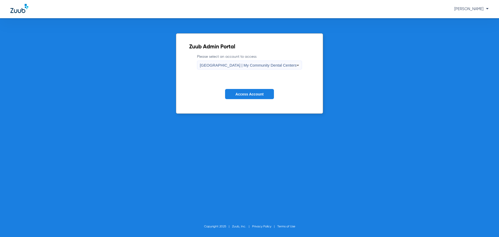
click at [248, 94] on span "Access Account" at bounding box center [249, 94] width 28 height 4
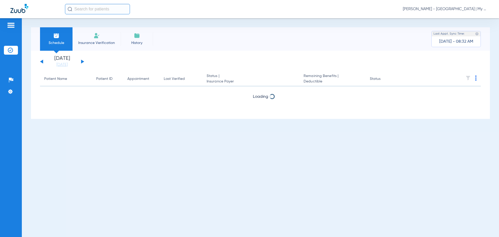
drag, startPoint x: 62, startPoint y: 64, endPoint x: 63, endPoint y: 69, distance: 4.7
click at [61, 64] on link "[DATE]" at bounding box center [61, 64] width 31 height 5
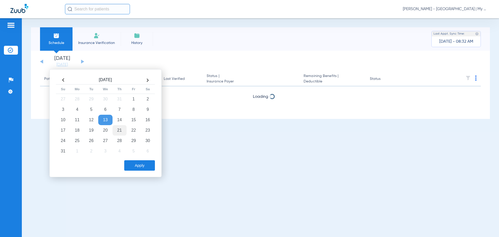
click at [119, 130] on td "21" at bounding box center [119, 130] width 14 height 10
click at [135, 166] on button "Apply" at bounding box center [139, 165] width 31 height 10
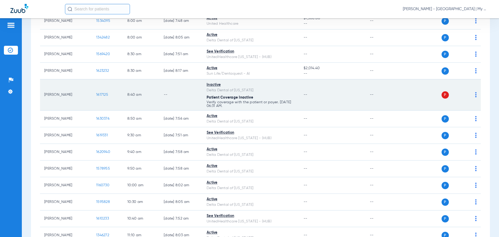
scroll to position [78, 0]
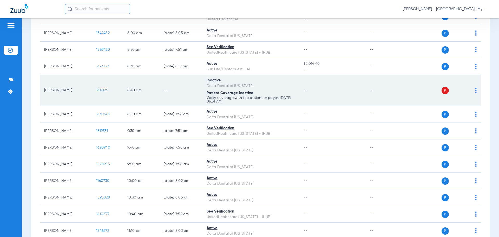
click at [473, 92] on td "P S" at bounding box center [440, 90] width 80 height 31
click at [475, 92] on img at bounding box center [476, 90] width 2 height 5
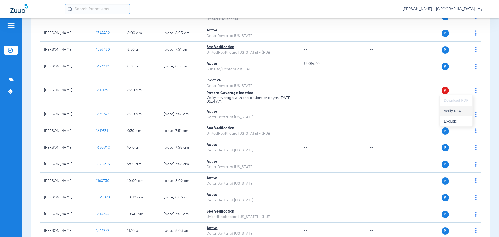
click at [463, 110] on span "Verify Now" at bounding box center [456, 111] width 24 height 4
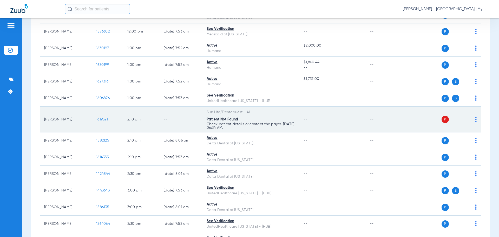
scroll to position [364, 0]
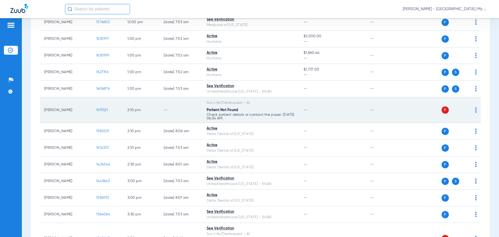
click at [475, 110] on img at bounding box center [476, 109] width 2 height 5
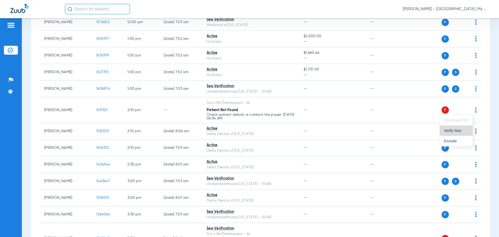
click at [465, 126] on button "Verify Now" at bounding box center [455, 130] width 33 height 10
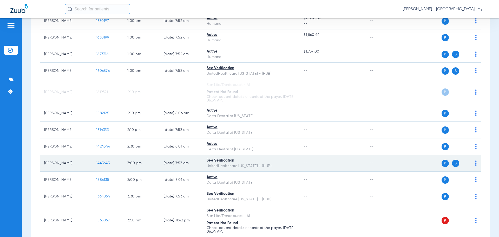
scroll to position [445, 0]
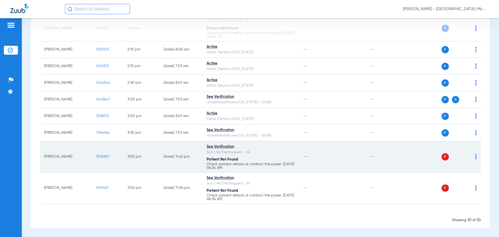
click at [475, 157] on img at bounding box center [476, 156] width 2 height 5
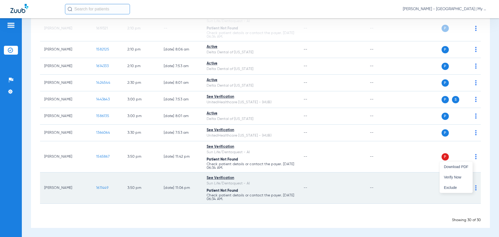
click at [462, 174] on button "Verify Now" at bounding box center [455, 177] width 33 height 10
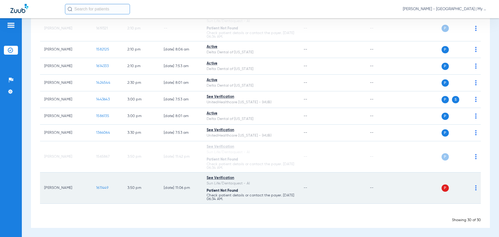
click at [475, 188] on img at bounding box center [476, 187] width 2 height 5
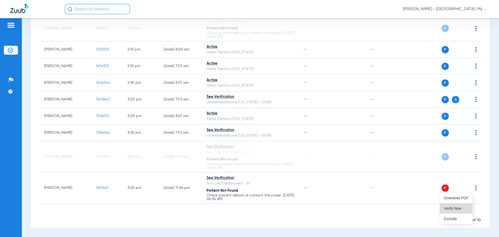
click at [462, 205] on button "Verify Now" at bounding box center [455, 208] width 33 height 10
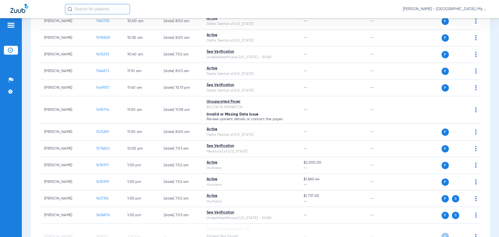
scroll to position [0, 0]
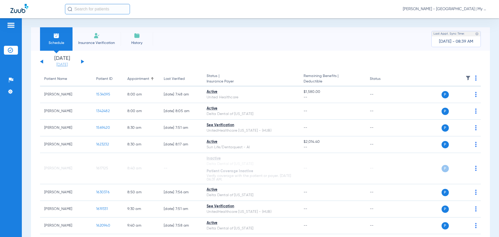
click at [68, 64] on link "[DATE]" at bounding box center [61, 64] width 31 height 5
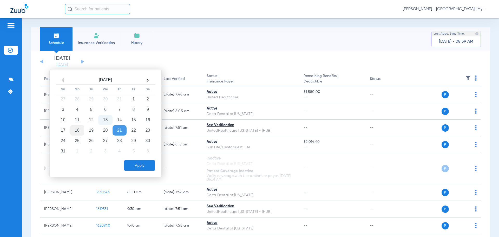
click at [75, 133] on td "18" at bounding box center [77, 130] width 14 height 10
click at [138, 170] on button "Apply" at bounding box center [139, 165] width 31 height 10
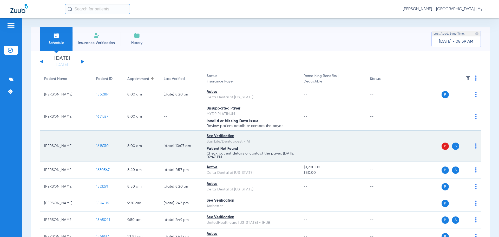
click at [475, 146] on img at bounding box center [476, 145] width 2 height 5
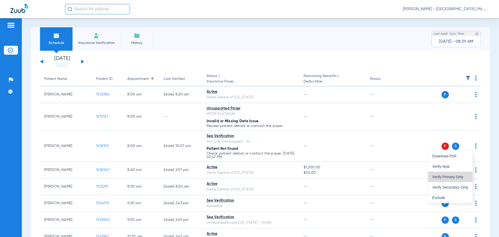
click at [466, 173] on button "Verify Primary Only" at bounding box center [450, 176] width 44 height 10
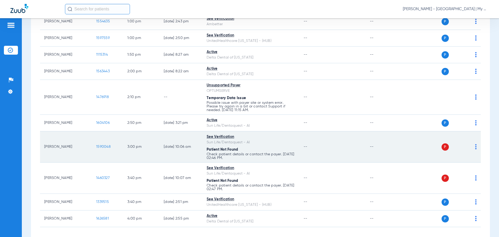
scroll to position [388, 0]
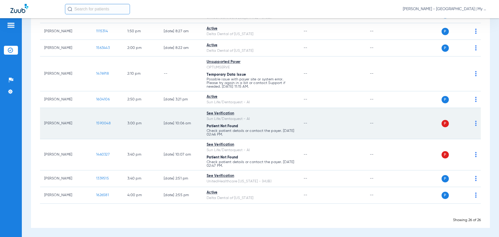
click at [475, 124] on img at bounding box center [476, 122] width 2 height 5
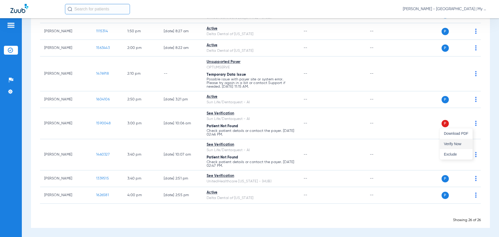
click at [471, 139] on button "Verify Now" at bounding box center [455, 143] width 33 height 10
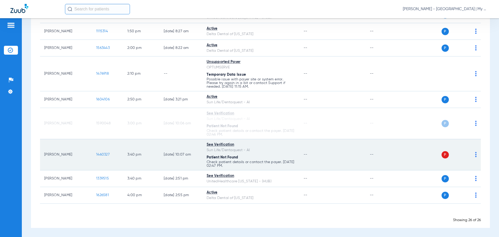
click at [475, 155] on img at bounding box center [476, 154] width 2 height 5
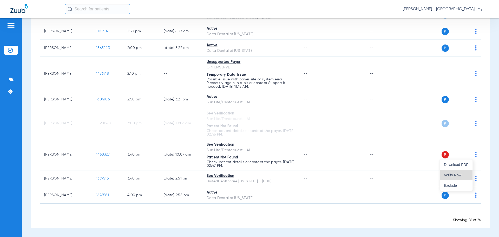
click at [463, 174] on span "Verify Now" at bounding box center [456, 175] width 24 height 4
